Goal: Information Seeking & Learning: Learn about a topic

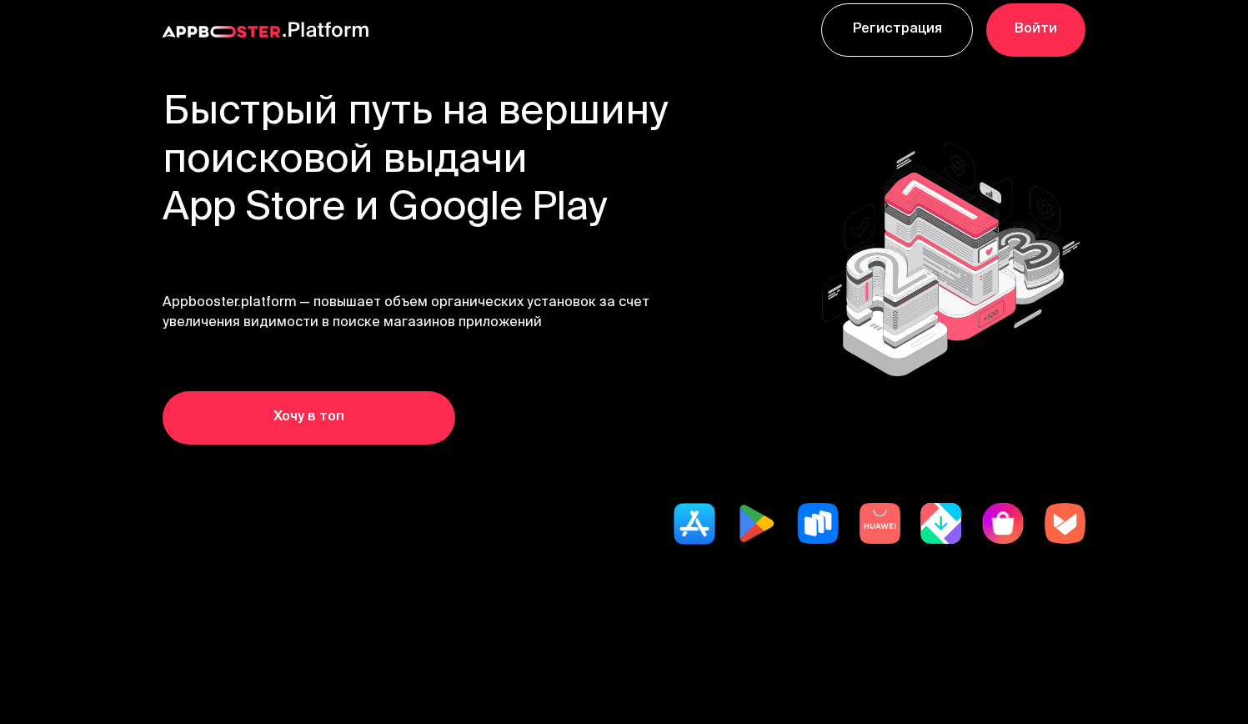
scroll to position [32, 0]
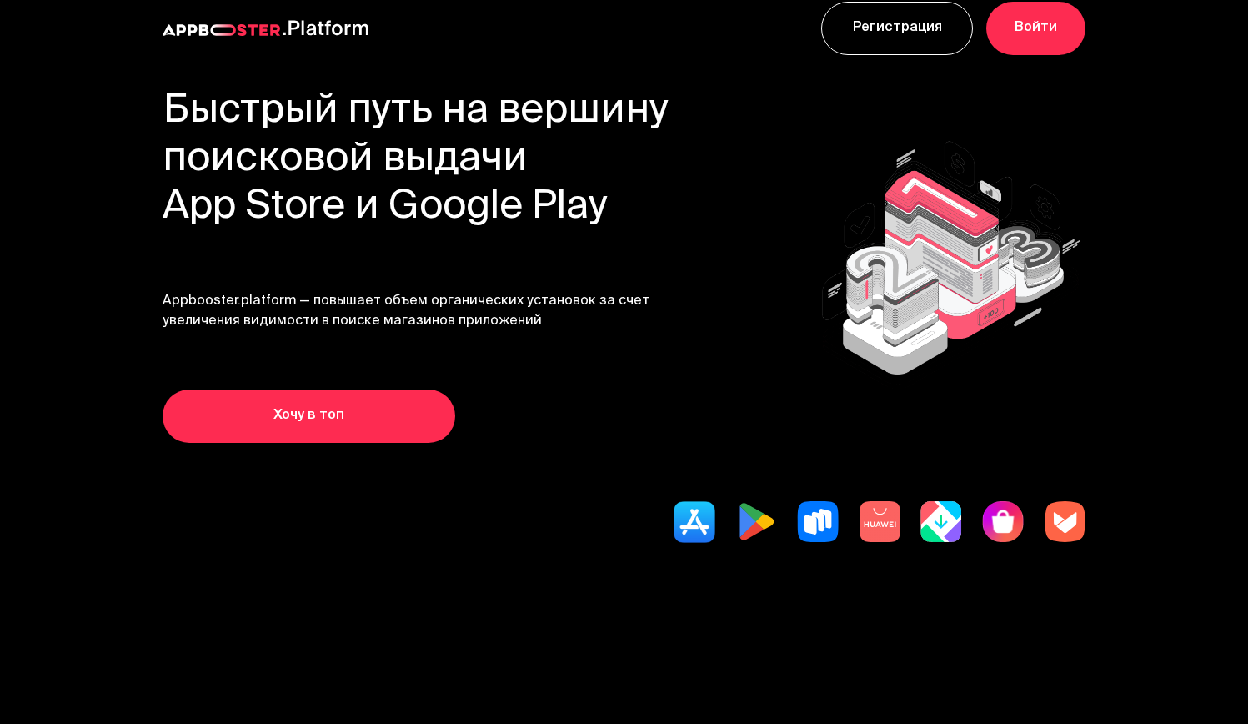
click at [220, 405] on link "Хочу в топ" at bounding box center [309, 415] width 293 height 53
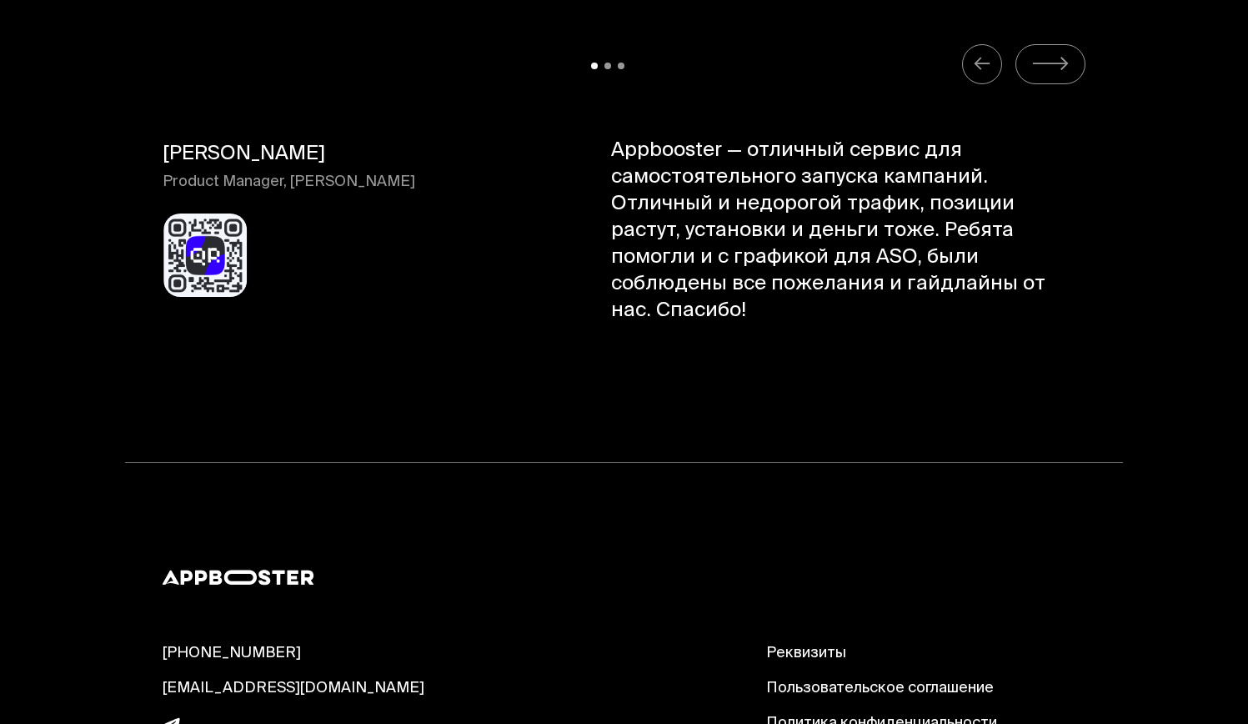
scroll to position [17442, 0]
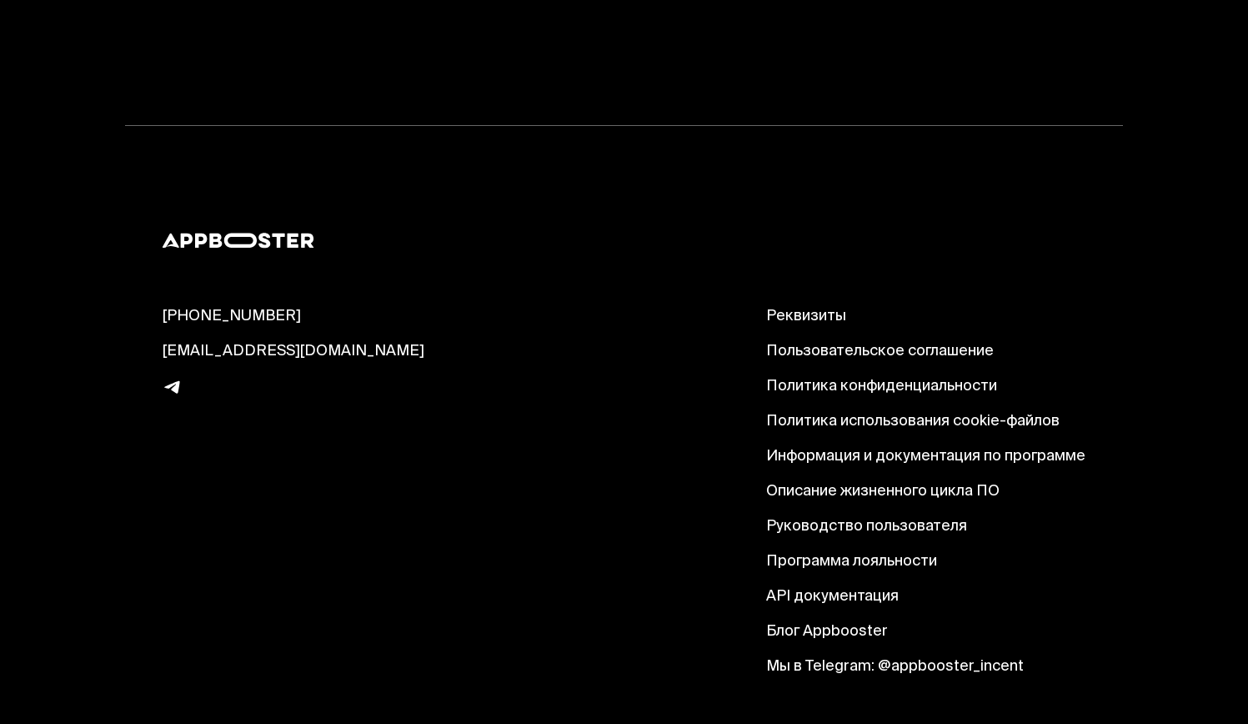
click at [839, 482] on link "Описание жизненного цикла ПО" at bounding box center [925, 492] width 319 height 20
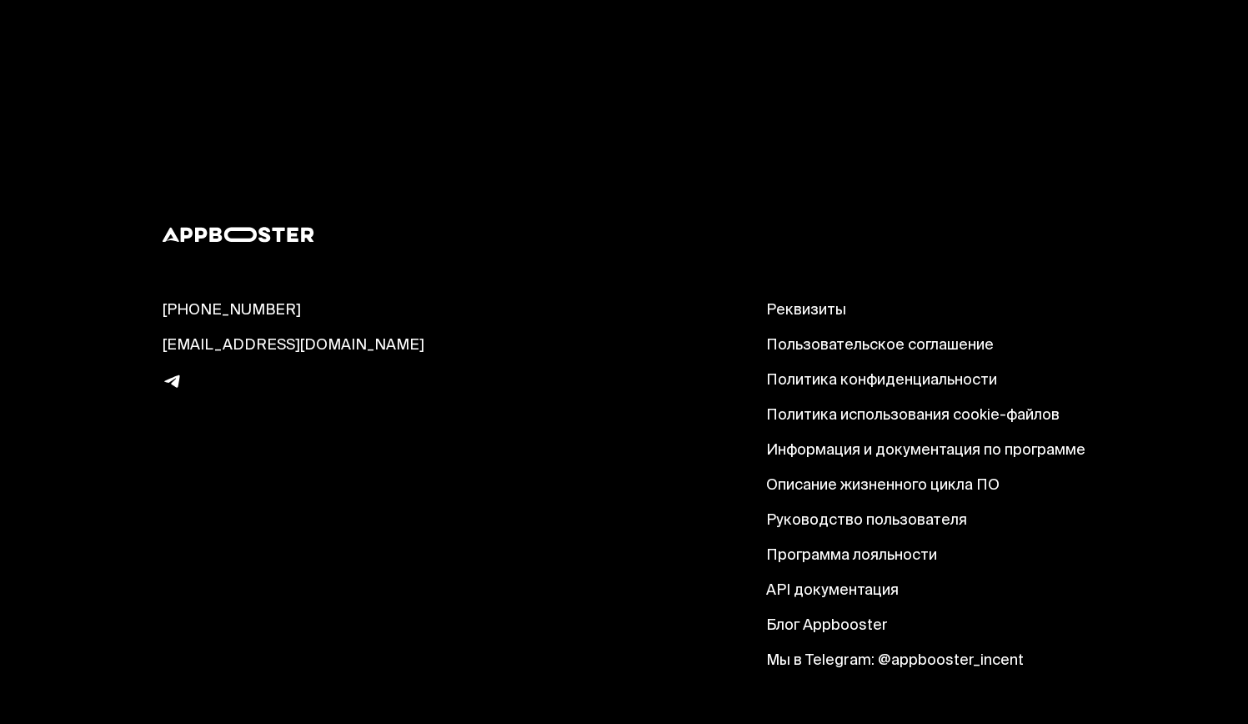
scroll to position [10461, 0]
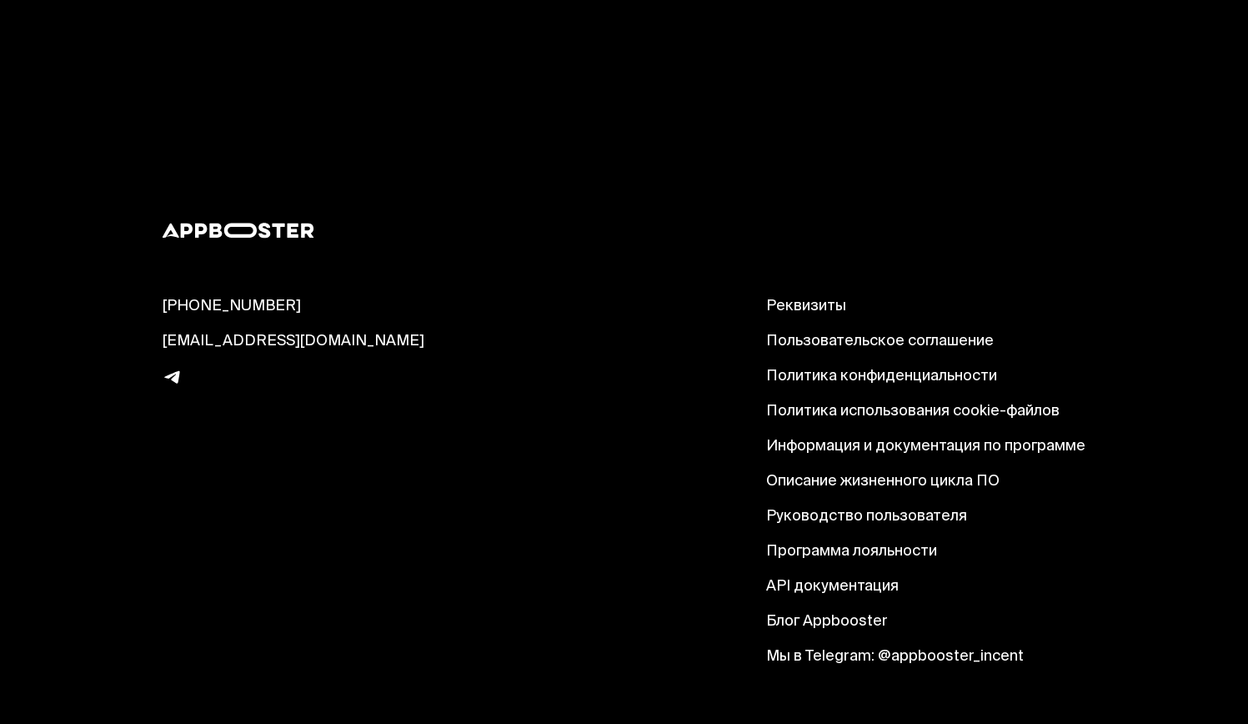
click at [854, 507] on link "Руководство пользователя" at bounding box center [925, 517] width 319 height 20
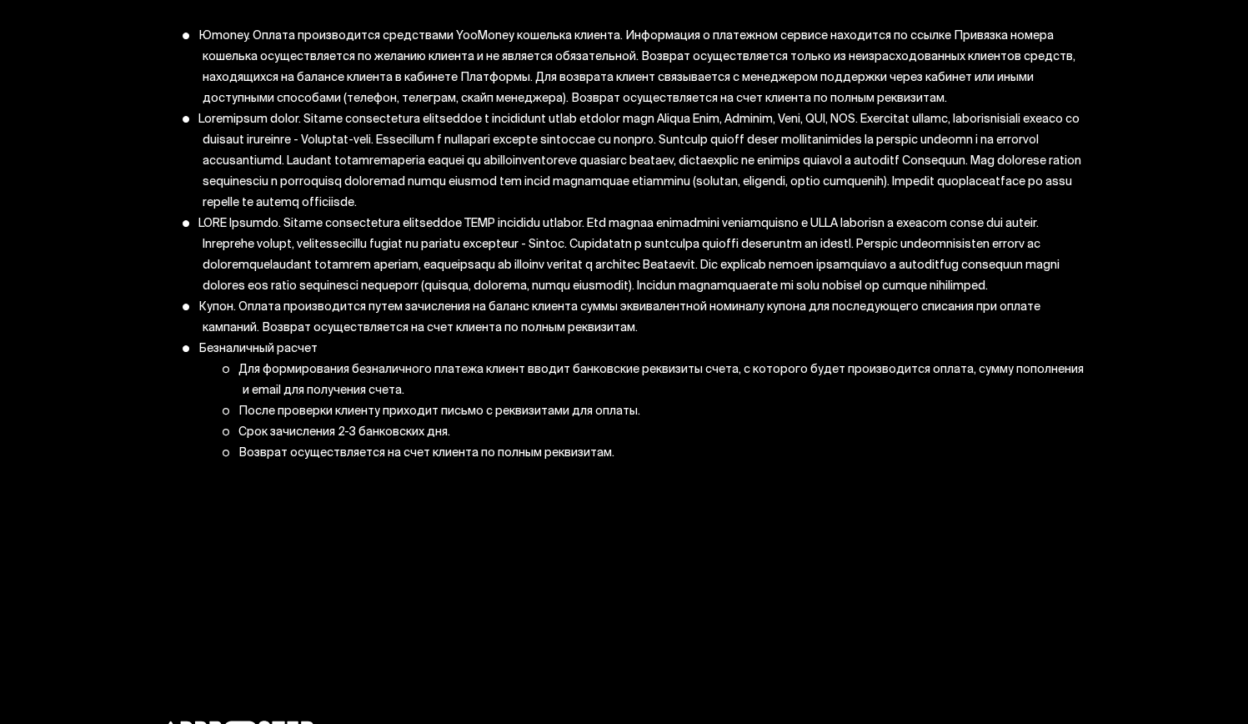
scroll to position [7654, 0]
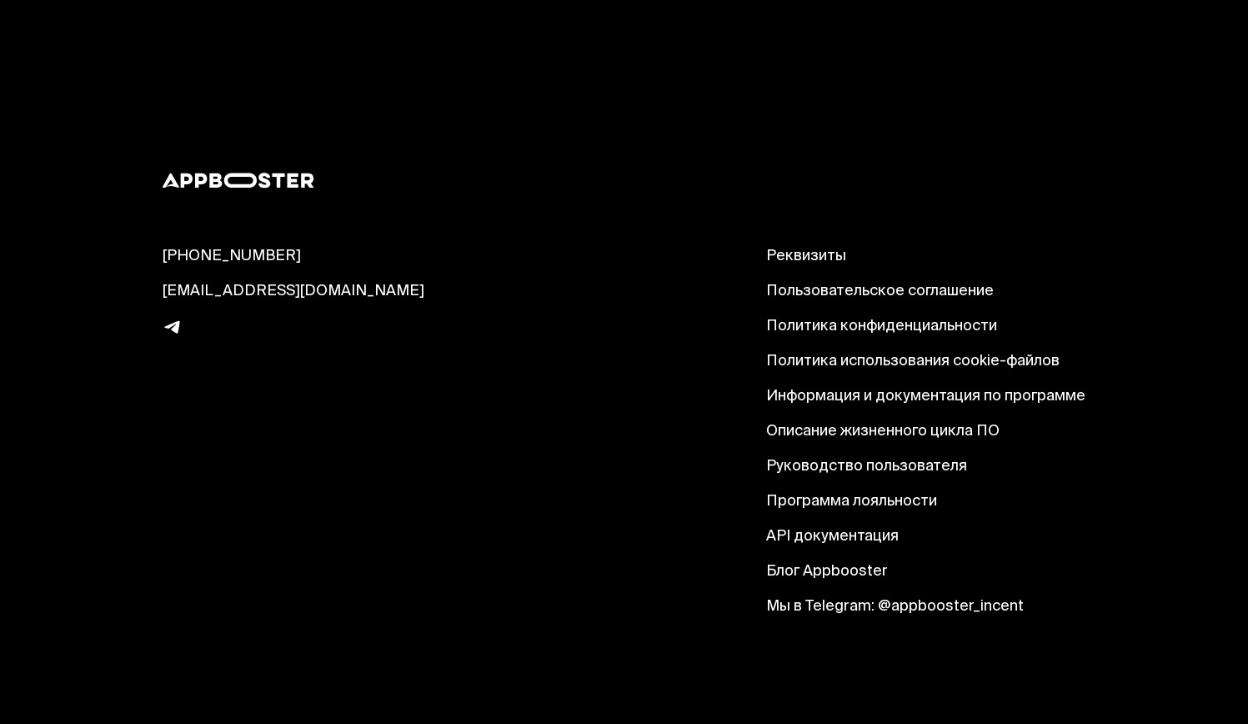
click at [835, 568] on link "Блог Appbooster" at bounding box center [925, 572] width 319 height 20
